Goal: Task Accomplishment & Management: Manage account settings

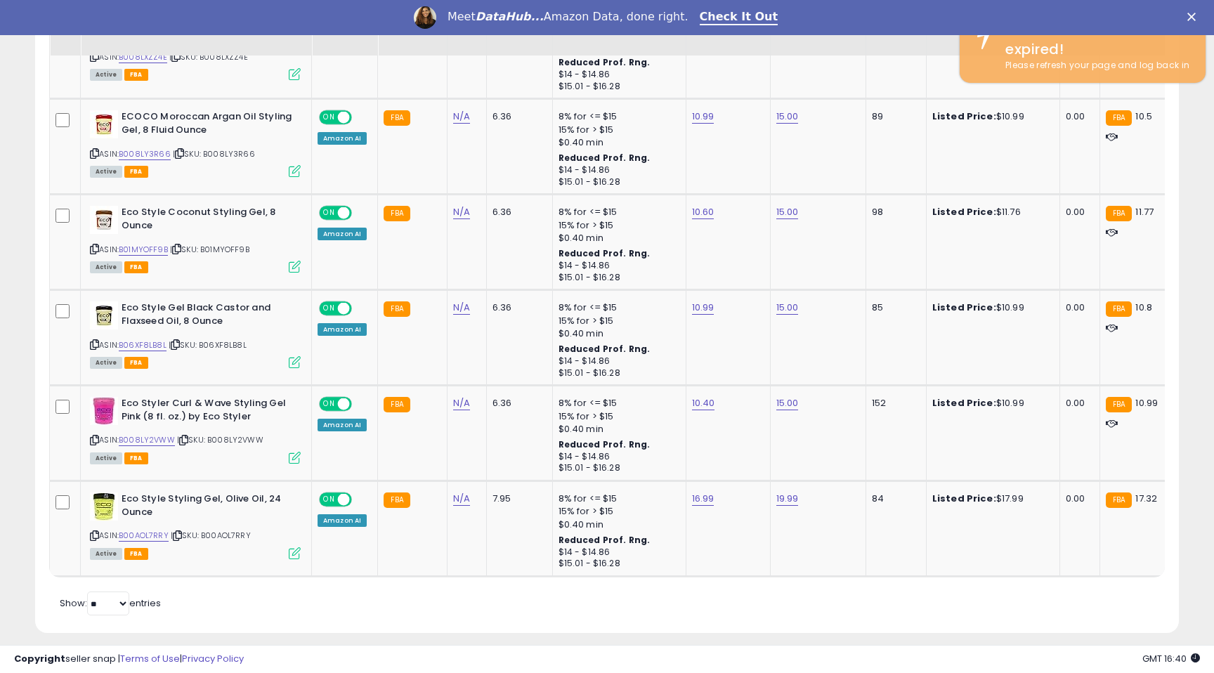
scroll to position [288, 663]
